Goal: Task Accomplishment & Management: Manage account settings

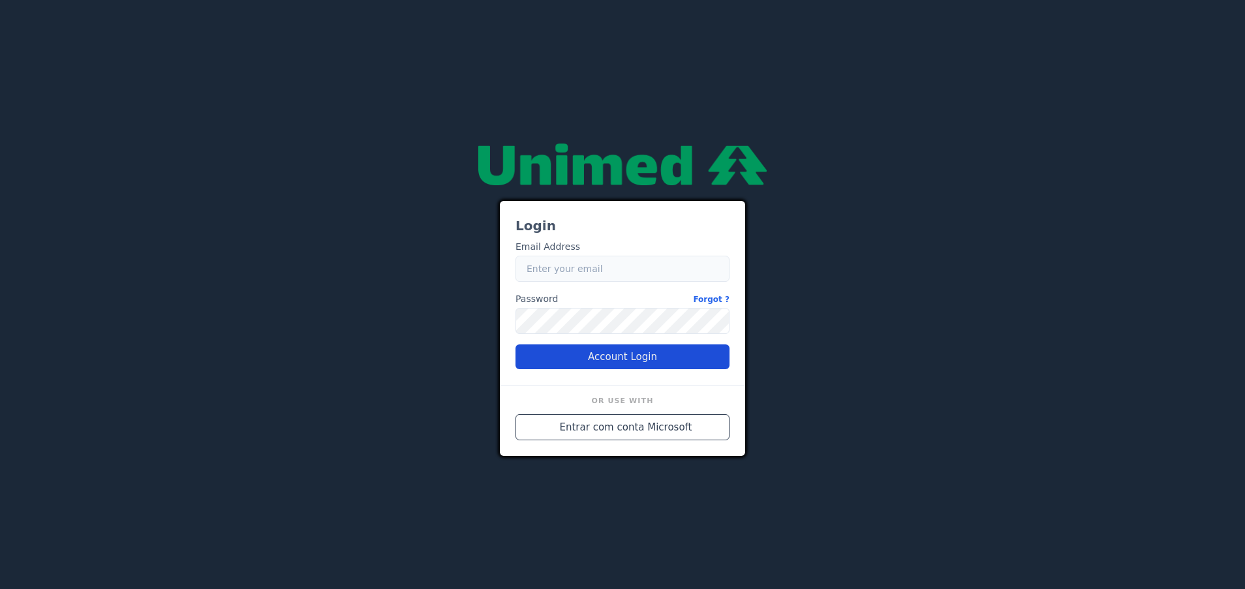
type input "nubia.franca@unimedbh.com.br"
click at [600, 364] on button "Account Login" at bounding box center [623, 357] width 214 height 25
